Goal: Task Accomplishment & Management: Use online tool/utility

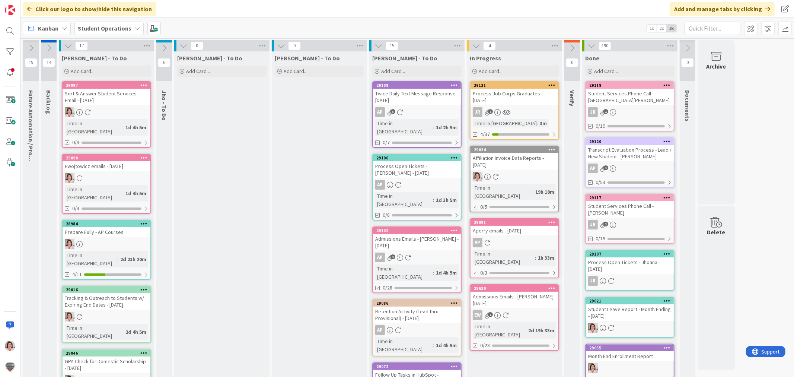
click at [182, 47] on icon at bounding box center [183, 46] width 8 height 8
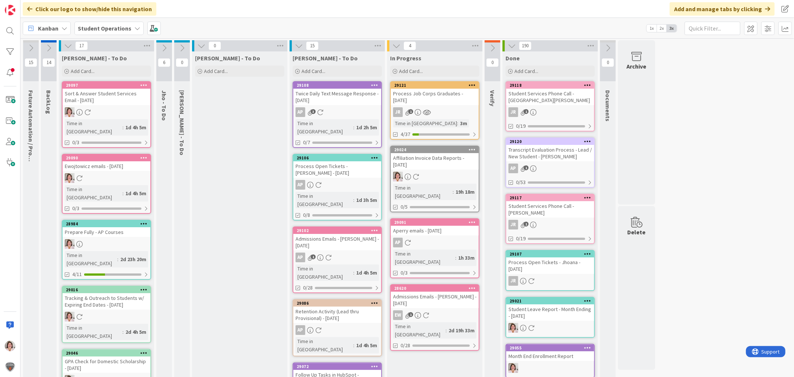
click at [200, 45] on icon at bounding box center [201, 46] width 8 height 8
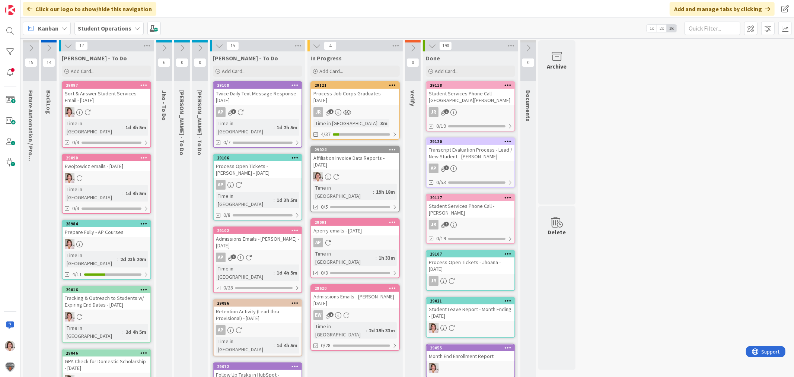
click at [217, 45] on icon at bounding box center [219, 46] width 8 height 8
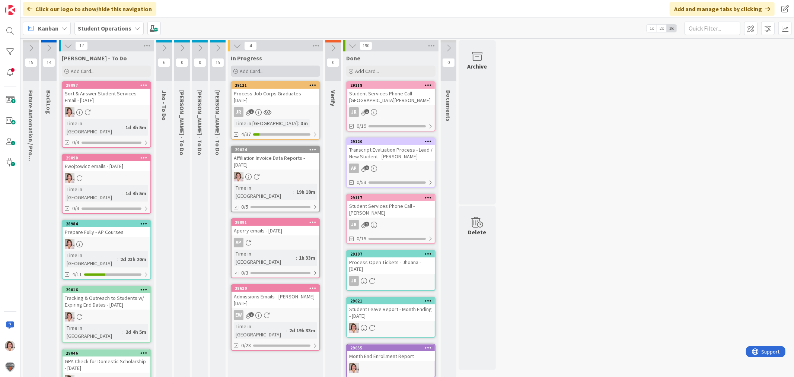
click at [252, 73] on span "Add Card..." at bounding box center [252, 71] width 24 height 7
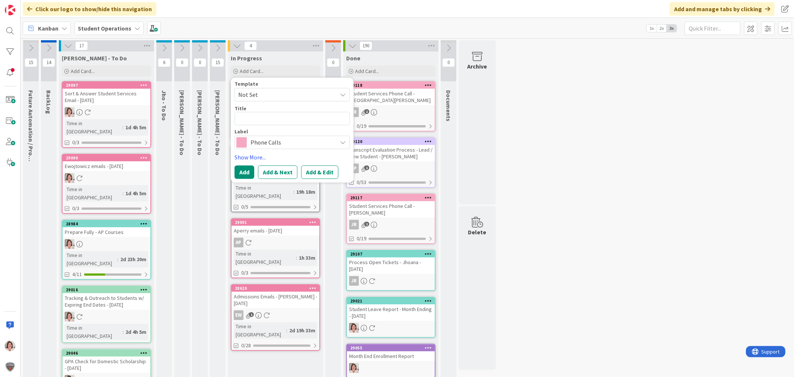
type textarea "x"
type textarea "M"
type textarea "x"
type textarea "Me"
type textarea "x"
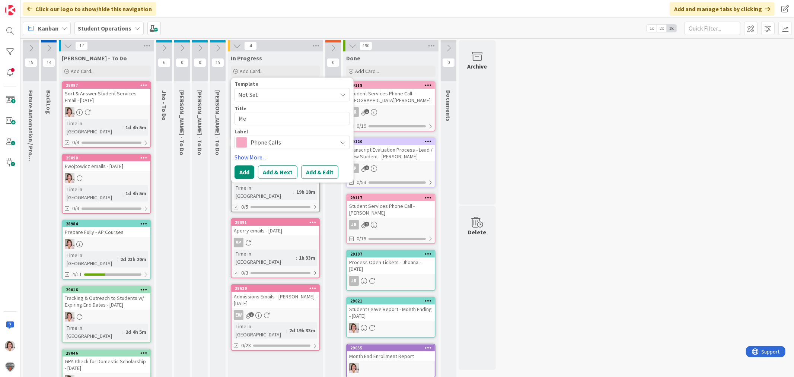
type textarea "Mee"
type textarea "x"
type textarea "Meet"
type textarea "x"
type textarea "Meet"
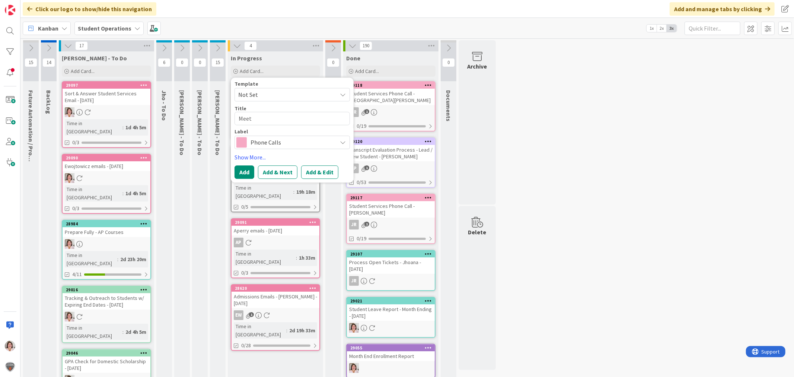
type textarea "x"
type textarea "Meet w"
type textarea "x"
type textarea "Meet w/"
type textarea "x"
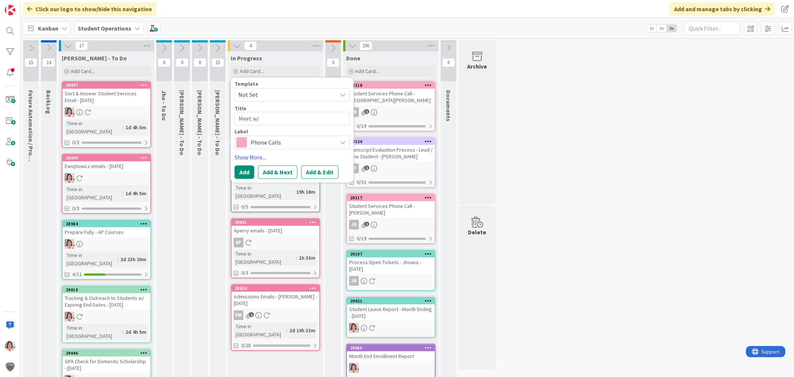
type textarea "Meet w/"
type textarea "x"
type textarea "Meet w/ Y"
type textarea "x"
type textarea "Meet w/ Yv"
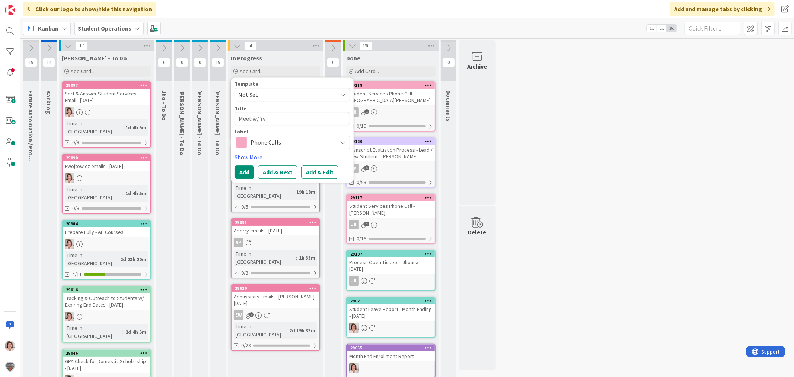
type textarea "x"
type textarea "Meet w/ Yvo"
type textarea "x"
type textarea "Meet w/ Yvon"
type textarea "x"
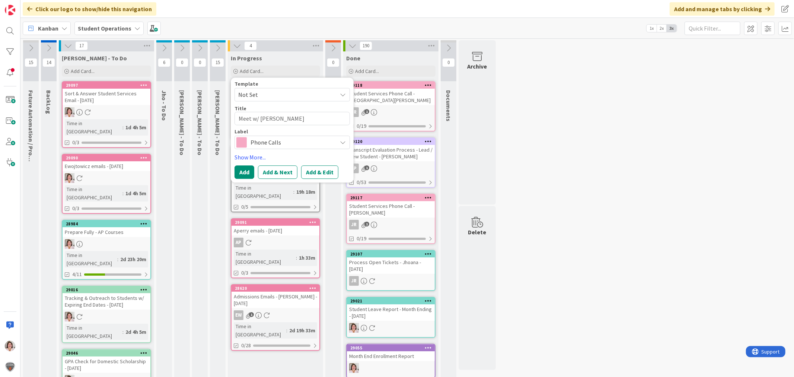
type textarea "Meet w/ Yvonn"
type textarea "x"
type textarea "Meet w/ Yvonne"
type textarea "x"
type textarea "Meet w/ Yvonne"
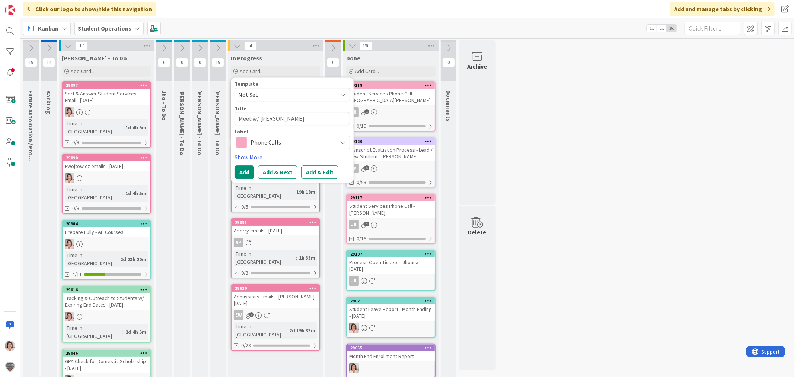
type textarea "x"
type textarea "Meet w/ Yvonne R"
type textarea "x"
type textarea "Meet w/ Yvonne RE"
type textarea "x"
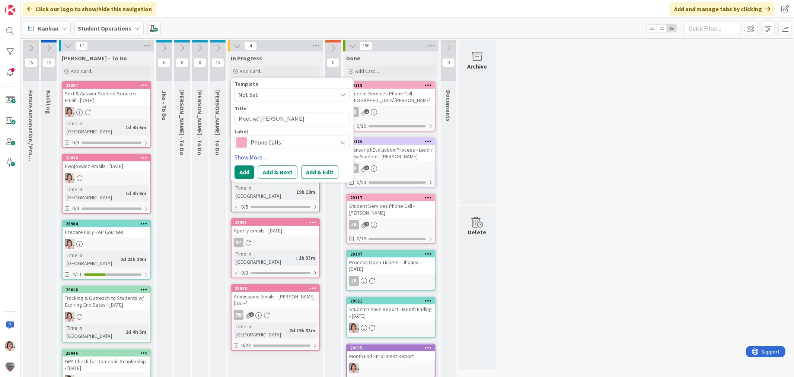
type textarea "Meet w/ Yvonne RE:"
type textarea "x"
type textarea "Meet w/ Yvonne RE:"
type textarea "x"
type textarea "Meet w/ Yvonne RE: A"
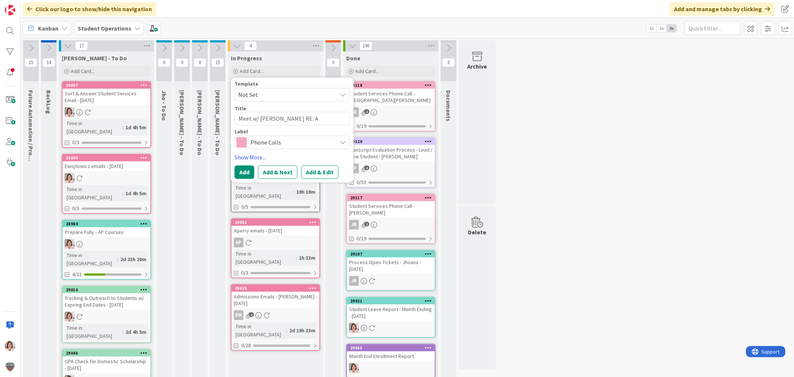
type textarea "x"
type textarea "Meet w/ Yvonne RE: Af"
type textarea "x"
type textarea "Meet w/ Yvonne RE: Aff"
type textarea "x"
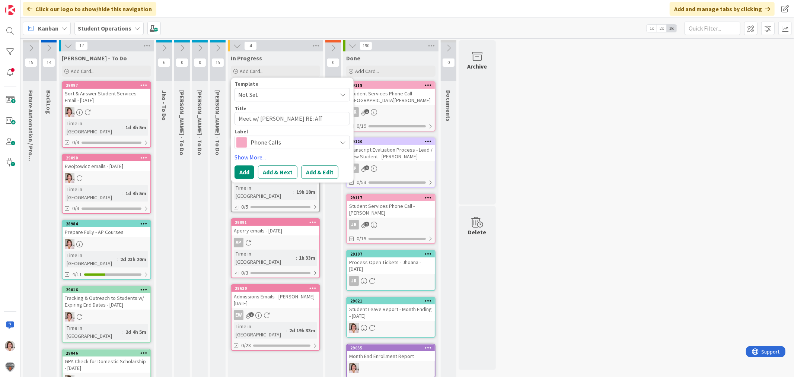
type textarea "Meet w/ Yvonne RE: Affi"
type textarea "x"
type textarea "Meet w/ Yvonne RE: Affil"
type textarea "x"
type textarea "Meet w/ Yvonne RE: Affili"
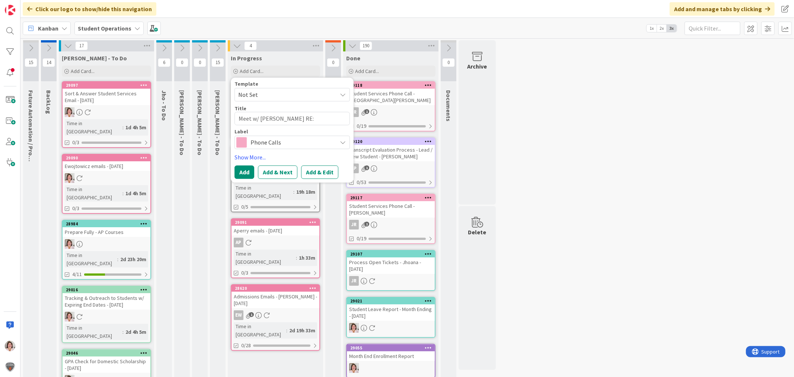
type textarea "x"
type textarea "Meet w/ Yvonne RE: Affilia"
type textarea "x"
type textarea "Meet w/ Yvonne RE: Affiliat"
type textarea "x"
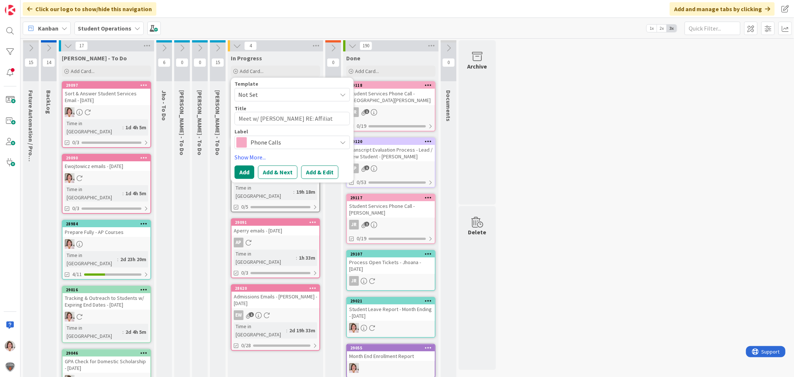
type textarea "Meet w/ Yvonne RE: Affiliate"
type textarea "x"
type textarea "Meet w/ Yvonne RE: Affiliatei"
type textarea "x"
type textarea "Meet w/ Yvonne RE: Affiliate"
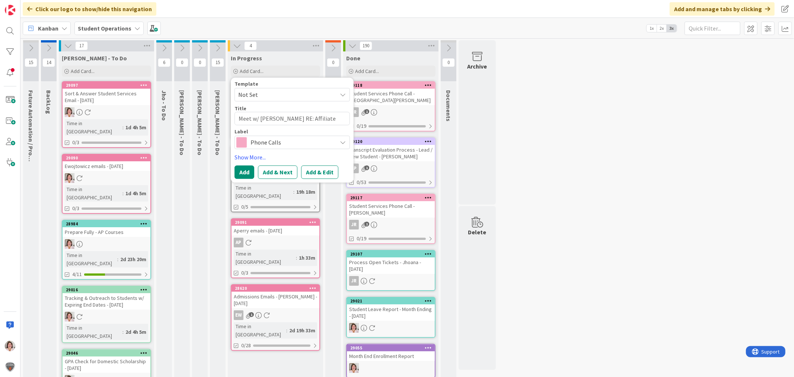
type textarea "x"
type textarea "Meet w/ Yvonne RE: Affiliat"
type textarea "x"
type textarea "Meet w/ Yvonne RE: Affilia"
type textarea "x"
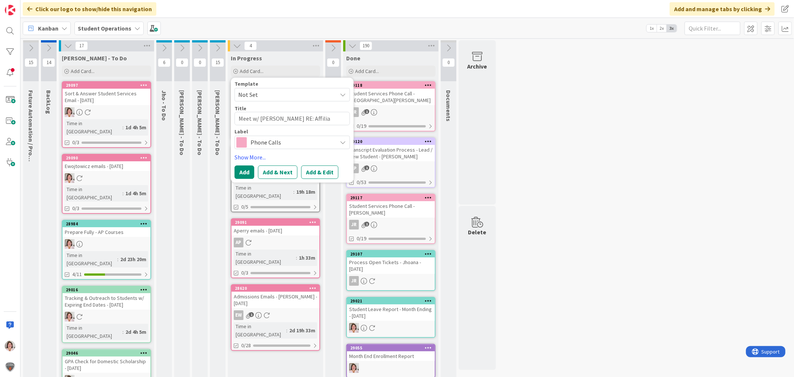
type textarea "Meet w/ Yvonne RE: Affili"
type textarea "x"
type textarea "Meet w/ Yvonne RE: Affil"
type textarea "x"
type textarea "Meet w/ Yvonne RE: Affi"
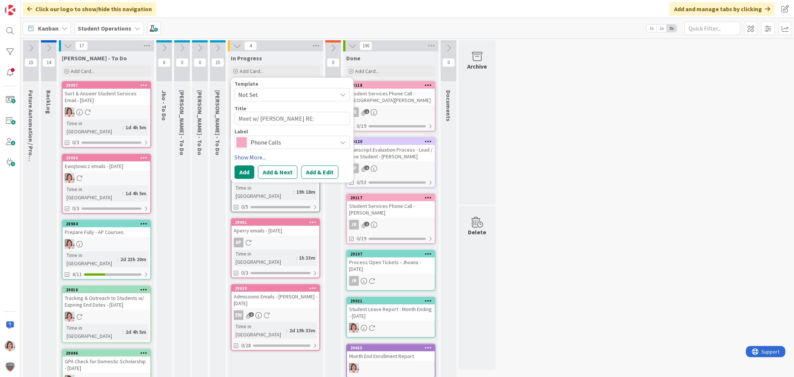
type textarea "x"
type textarea "Meet w/ Yvonne RE: Aff"
type textarea "x"
type textarea "Meet w/ Yvonne RE: Af"
type textarea "x"
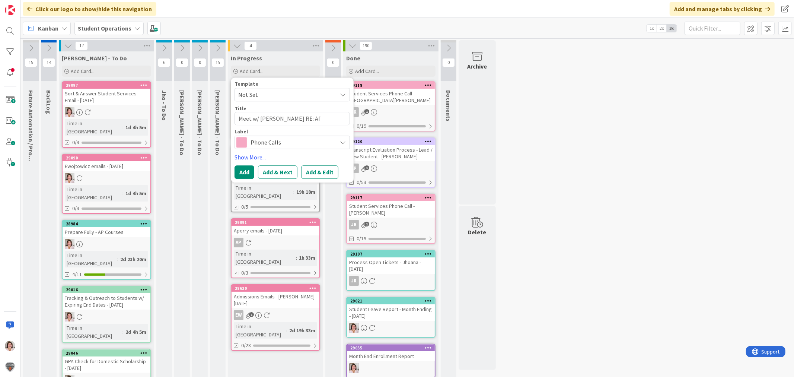
type textarea "Meet w/ Yvonne RE: A"
type textarea "x"
type textarea "Meet w/ Yvonne RE:"
type textarea "x"
type textarea "Meet w/ Yvonne RE: I"
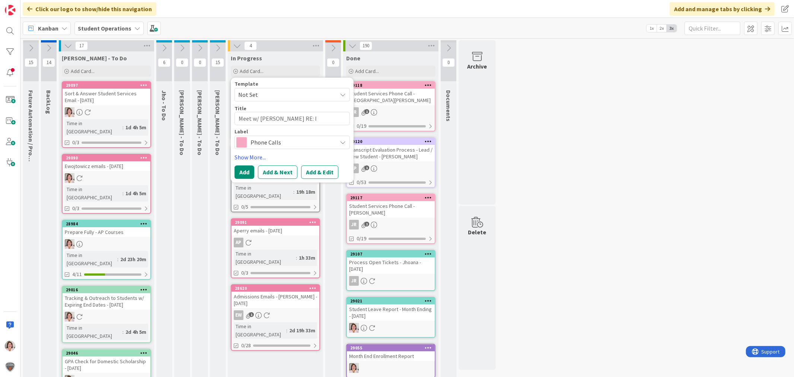
type textarea "x"
type textarea "Meet w/ Yvonne RE: In"
type textarea "x"
type textarea "Meet w/ Yvonne RE: Inv"
type textarea "x"
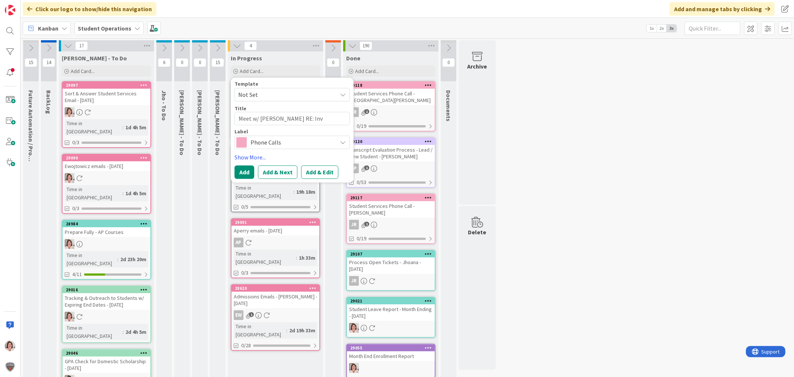
type textarea "Meet w/ Yvonne RE: Invo"
type textarea "x"
type textarea "Meet w/ Yvonne RE: Invoi"
type textarea "x"
type textarea "Meet w/ Yvonne RE: Invoic"
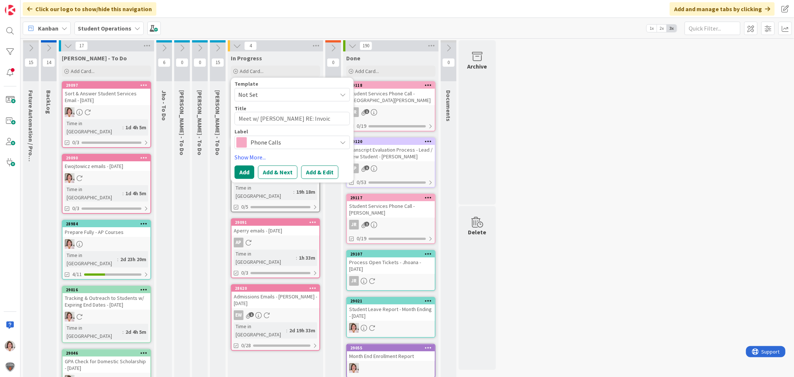
type textarea "x"
type textarea "Meet w/ Yvonne RE: Invoici"
type textarea "x"
type textarea "Meet w/ Yvonne RE: Invoicin"
type textarea "x"
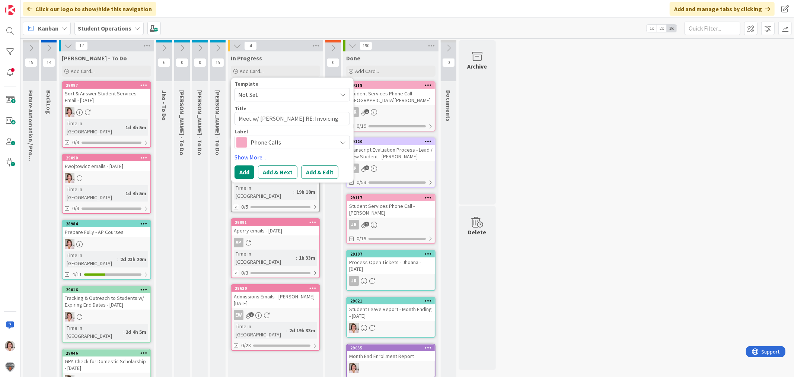
type textarea "Meet w/ Yvonne RE: Invoicing"
click at [263, 142] on span "Phone Calls" at bounding box center [291, 142] width 83 height 10
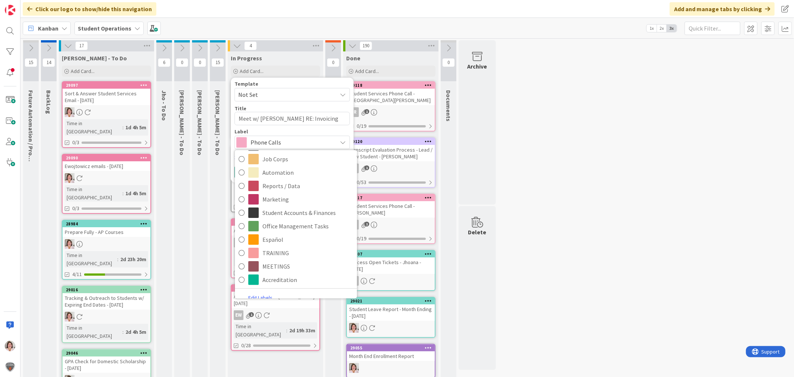
scroll to position [182, 0]
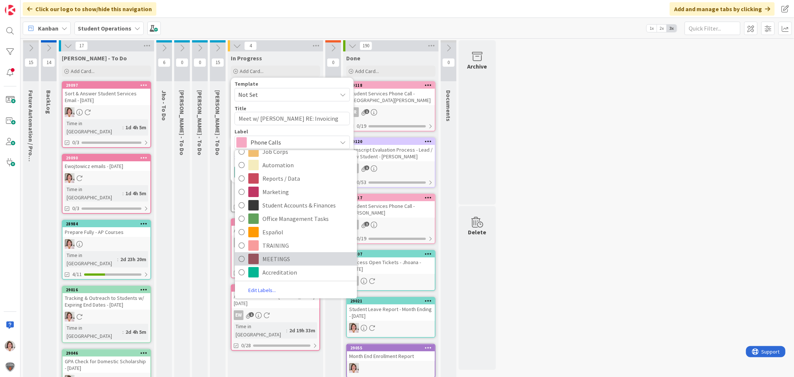
click at [291, 255] on span "MEETINGS" at bounding box center [307, 258] width 91 height 11
type textarea "x"
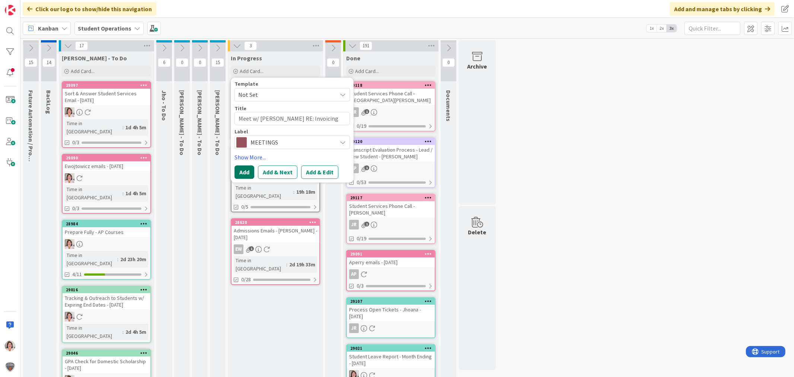
click at [252, 169] on button "Add" at bounding box center [244, 171] width 20 height 13
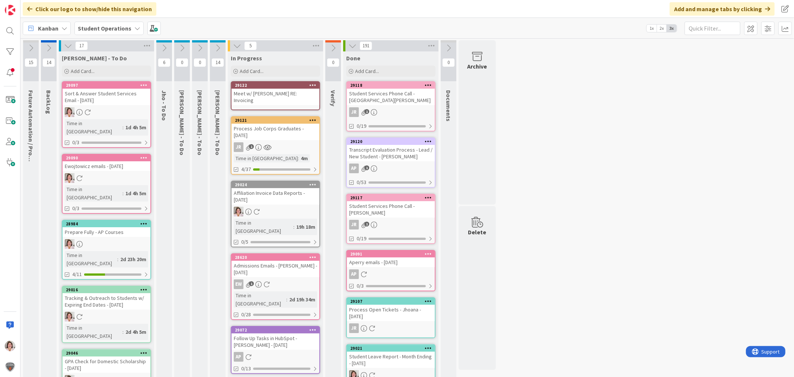
click at [310, 83] on icon at bounding box center [312, 84] width 7 height 5
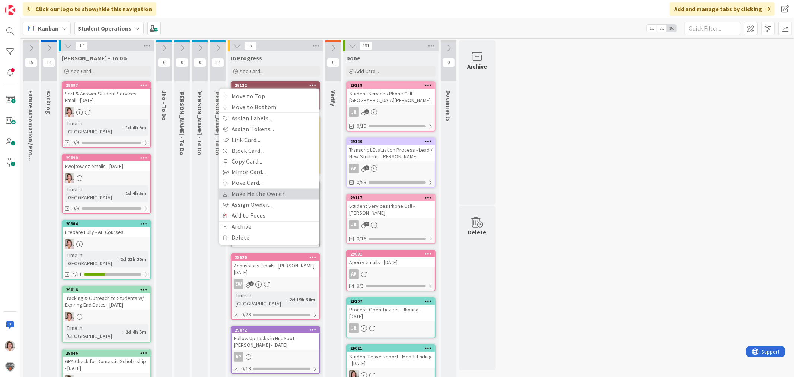
click at [263, 194] on link "Make Me the Owner" at bounding box center [269, 194] width 100 height 11
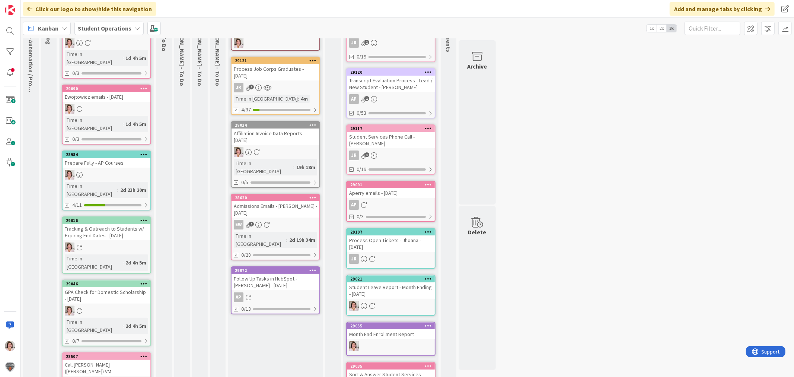
scroll to position [0, 0]
